Goal: Navigation & Orientation: Find specific page/section

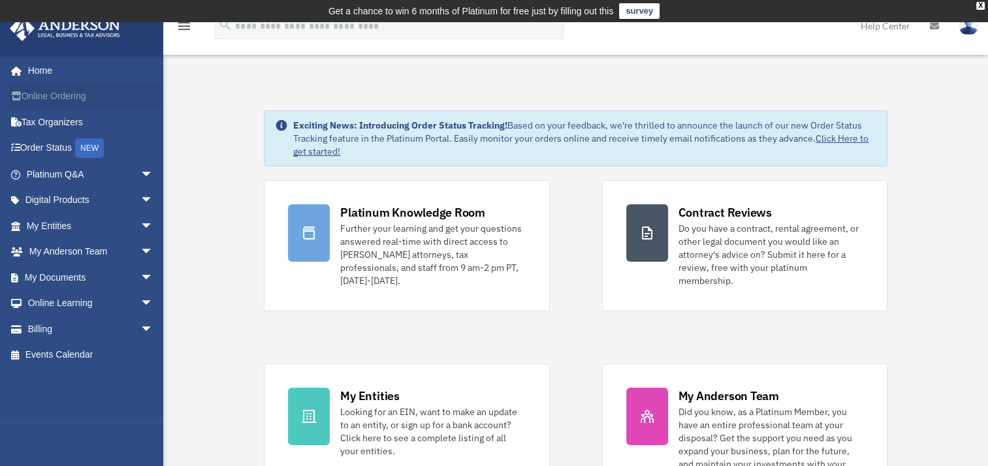
click at [71, 90] on link "Online Ordering" at bounding box center [91, 97] width 164 height 26
click at [82, 100] on link "Online Ordering" at bounding box center [91, 97] width 164 height 26
click at [86, 249] on link "My Anderson Team arrow_drop_down" at bounding box center [91, 252] width 164 height 26
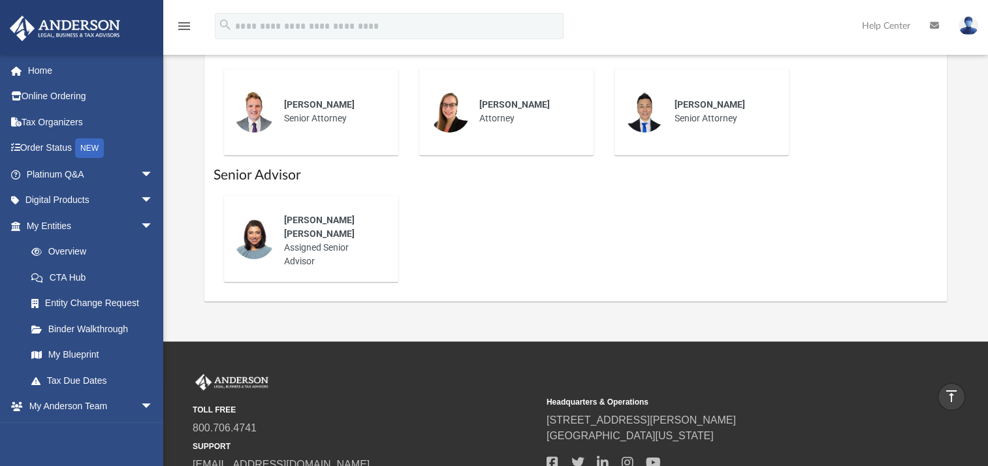
scroll to position [502, 0]
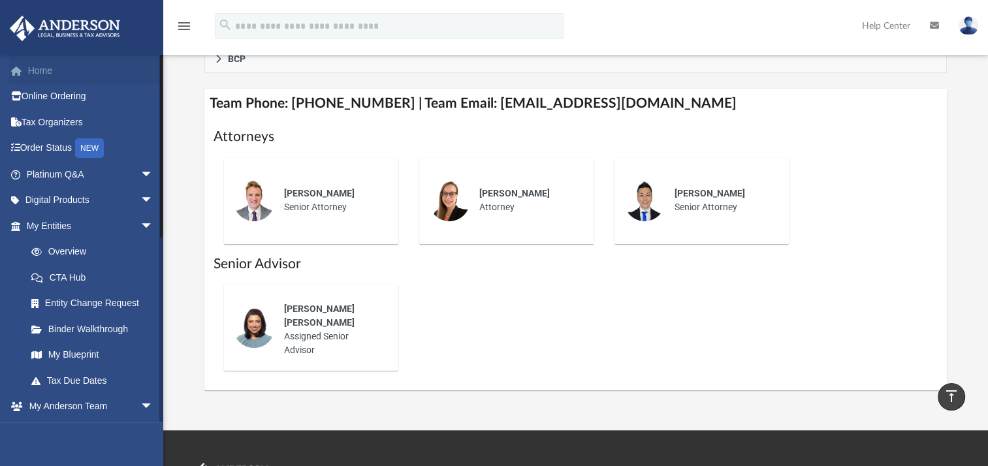
click at [48, 77] on link "Home" at bounding box center [91, 70] width 164 height 26
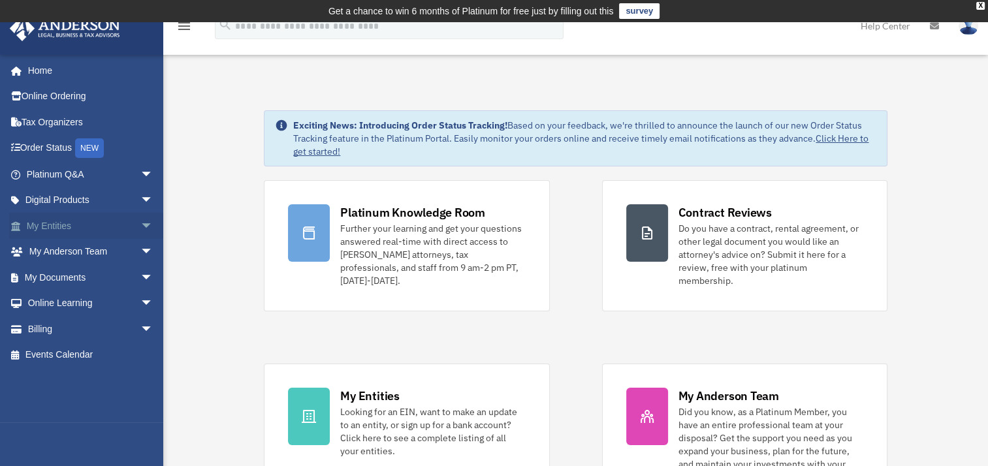
click at [99, 231] on link "My Entities arrow_drop_down" at bounding box center [91, 226] width 164 height 26
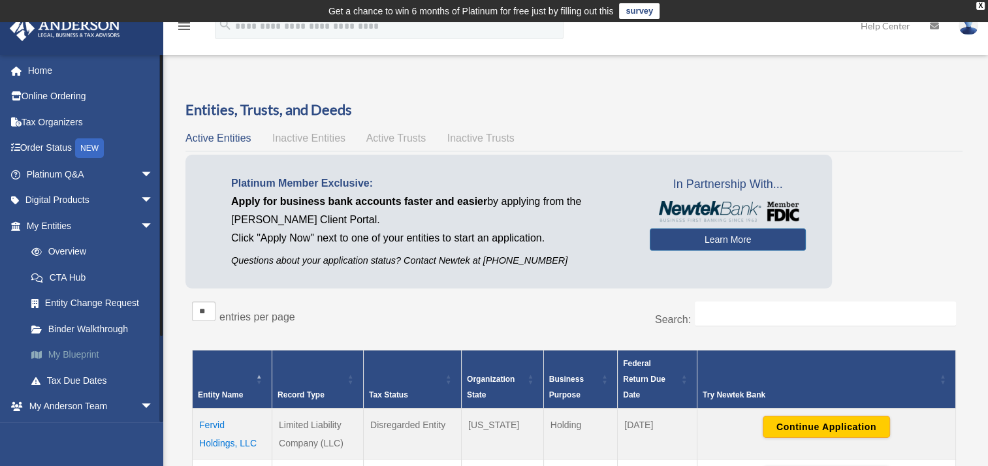
click at [65, 356] on link "My Blueprint" at bounding box center [95, 355] width 155 height 26
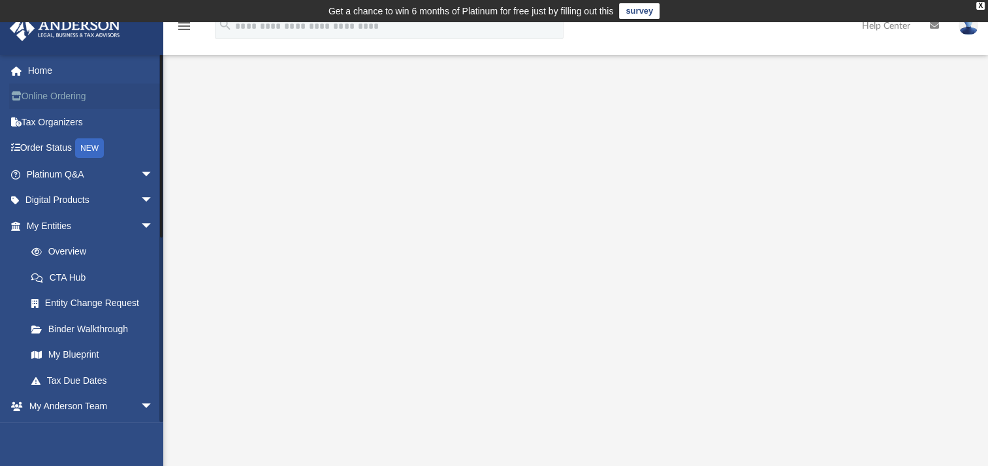
click at [48, 106] on link "Online Ordering" at bounding box center [91, 97] width 164 height 26
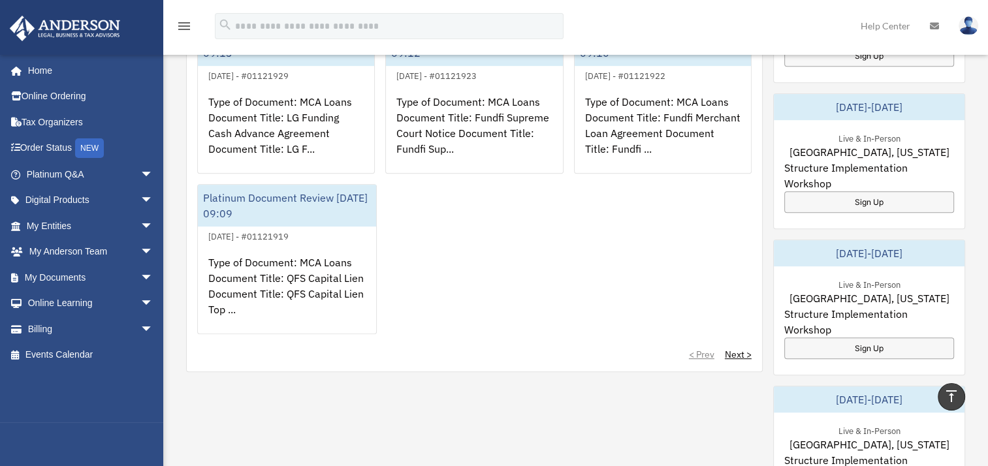
scroll to position [607, 0]
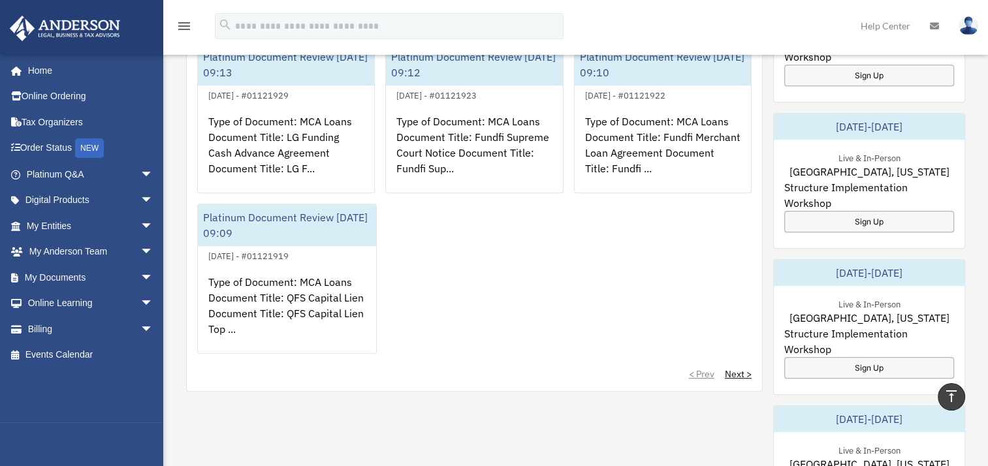
click at [167, 227] on div "Exciting News: Introducing Order Status Tracking! Based on your feedback, we're…" at bounding box center [575, 103] width 844 height 1266
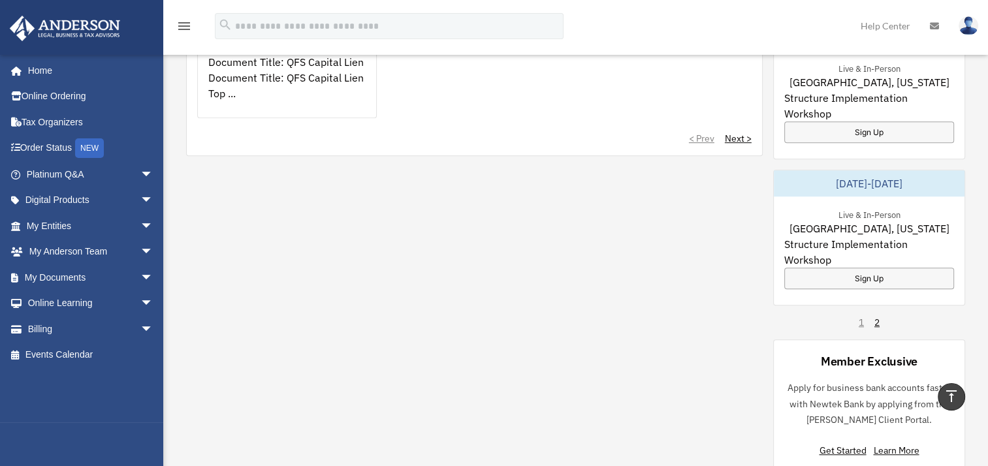
scroll to position [868, 0]
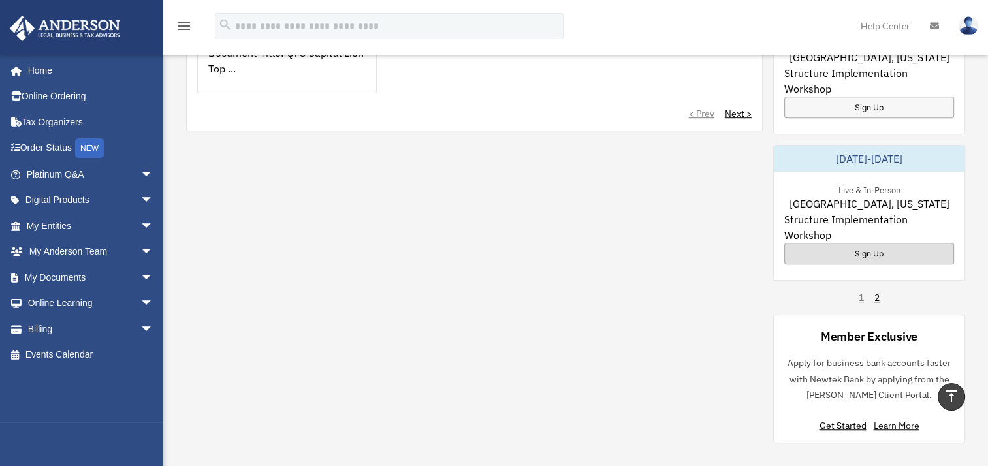
click at [854, 243] on div "Sign Up" at bounding box center [869, 254] width 170 height 22
click at [54, 70] on link "Home" at bounding box center [91, 70] width 164 height 26
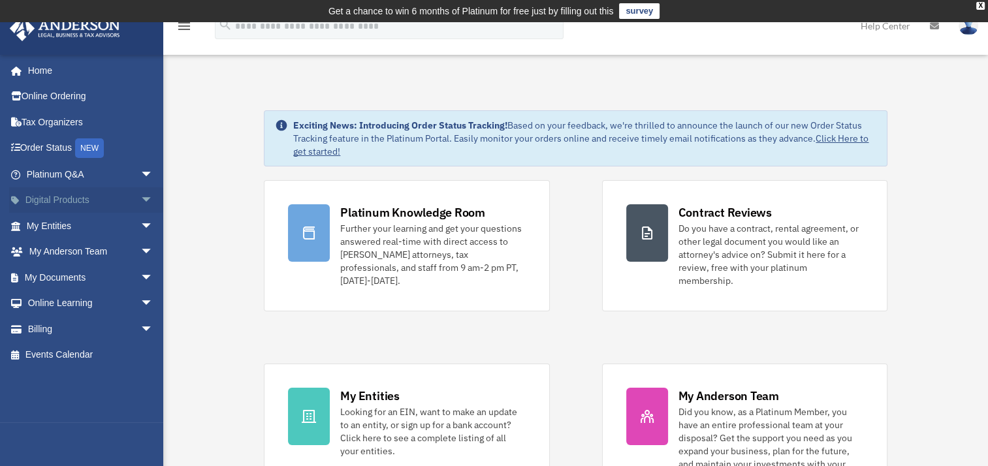
click at [116, 198] on link "Digital Products arrow_drop_down" at bounding box center [91, 200] width 164 height 26
